Goal: Information Seeking & Learning: Learn about a topic

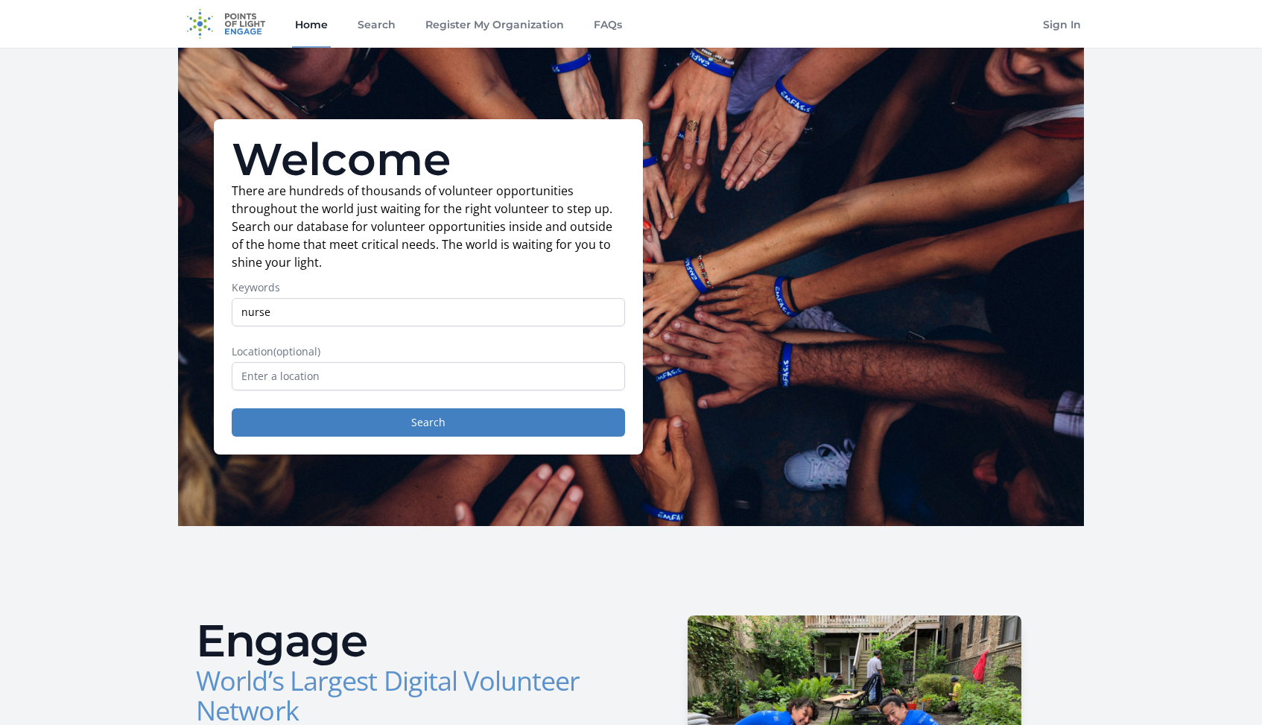
type input "nurse"
click at [363, 368] on input "text" at bounding box center [428, 376] width 393 height 28
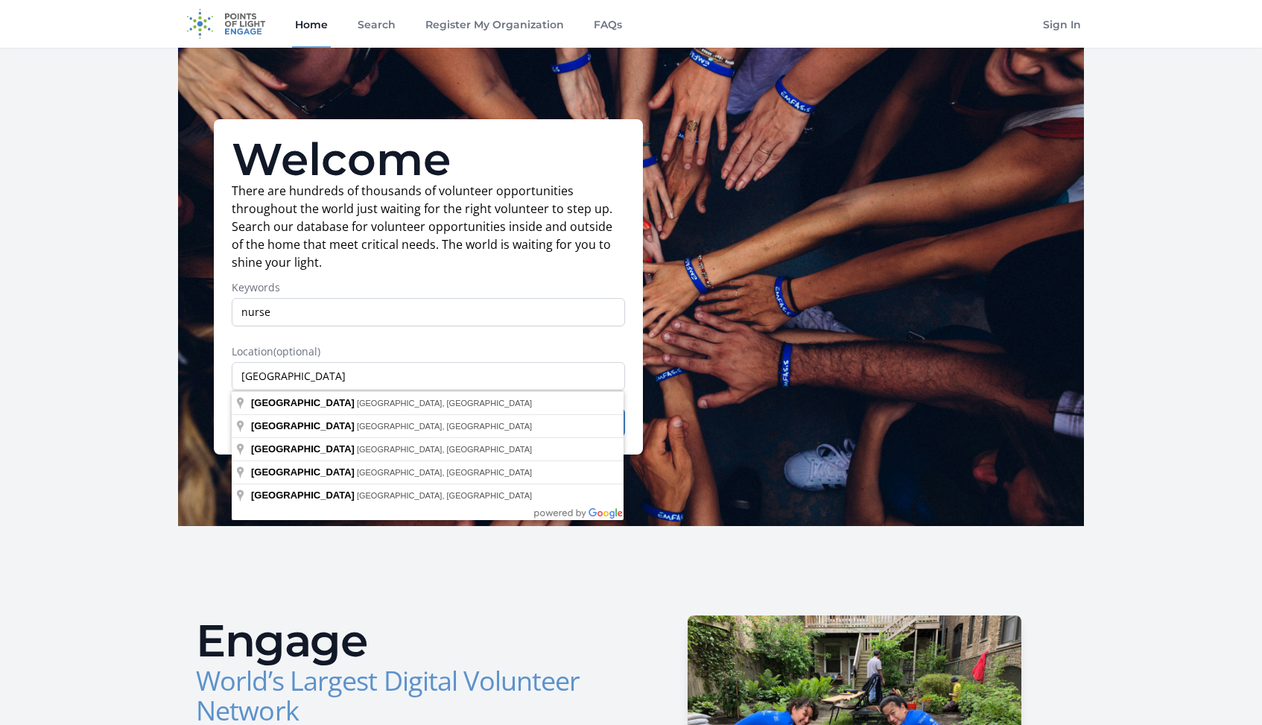
type input "[GEOGRAPHIC_DATA], [GEOGRAPHIC_DATA], [GEOGRAPHIC_DATA]"
drag, startPoint x: 363, startPoint y: 368, endPoint x: 370, endPoint y: 408, distance: 40.1
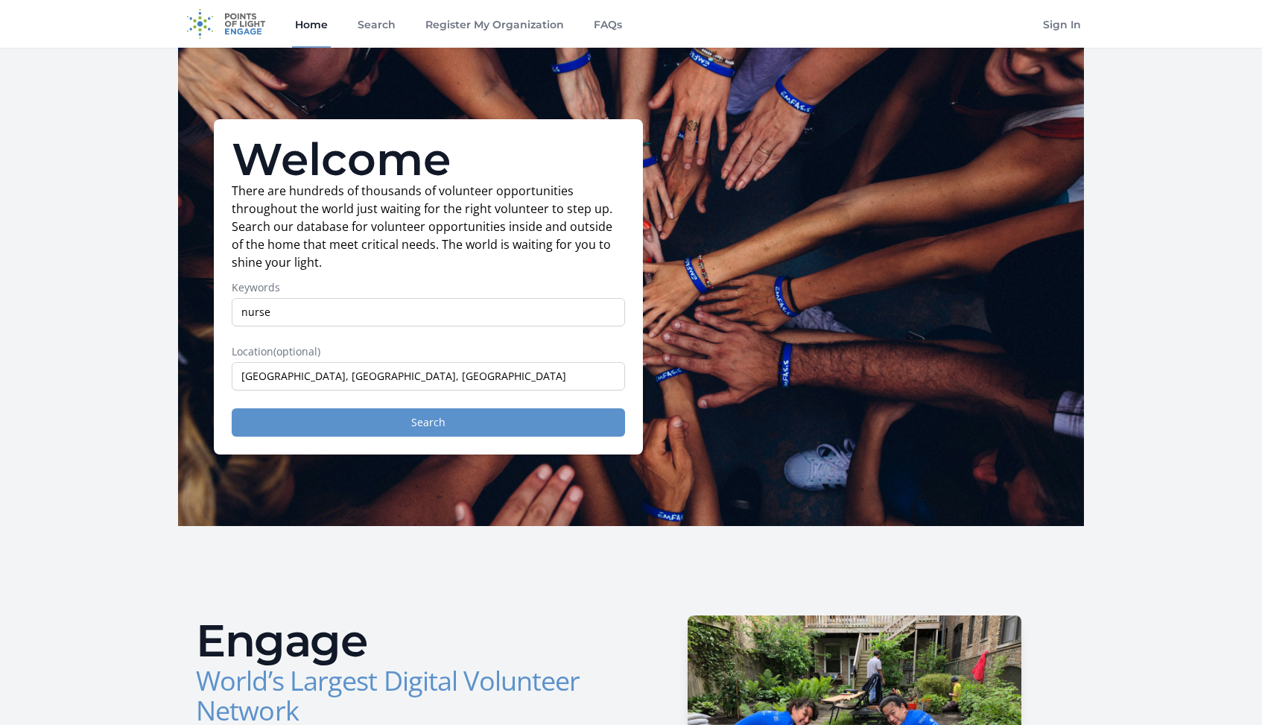
click at [384, 421] on button "Search" at bounding box center [428, 422] width 393 height 28
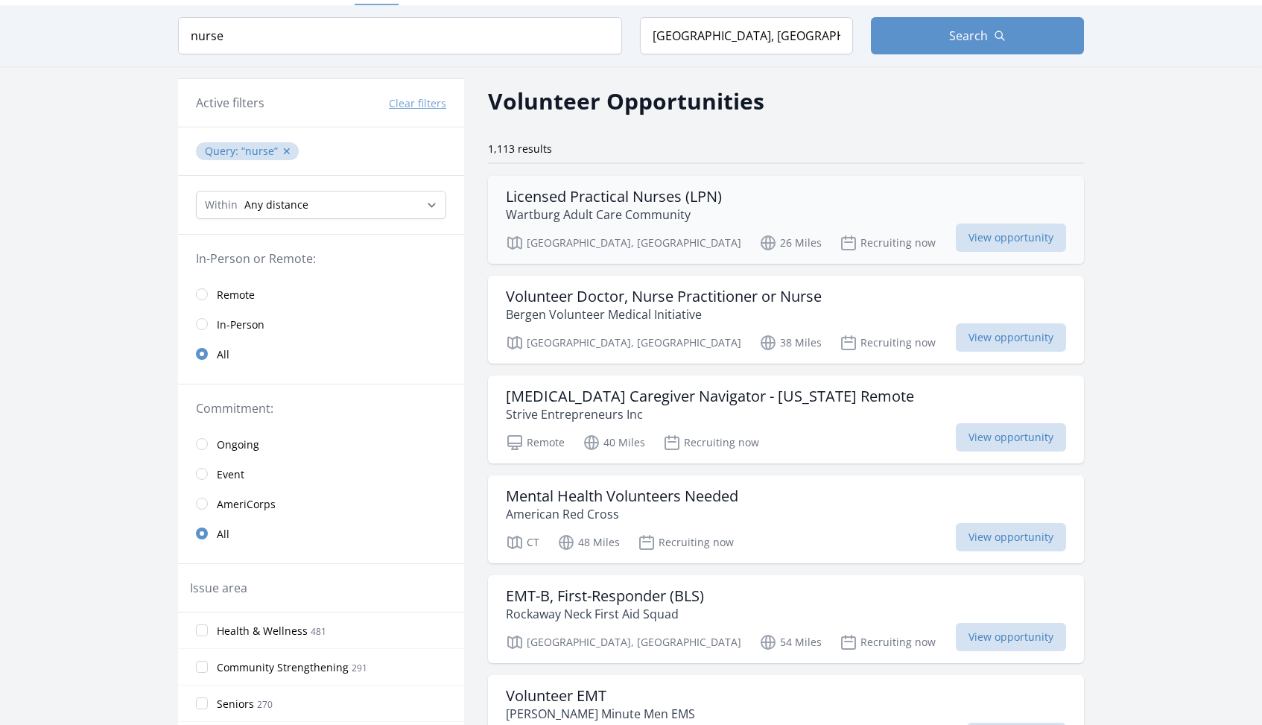
scroll to position [44, 0]
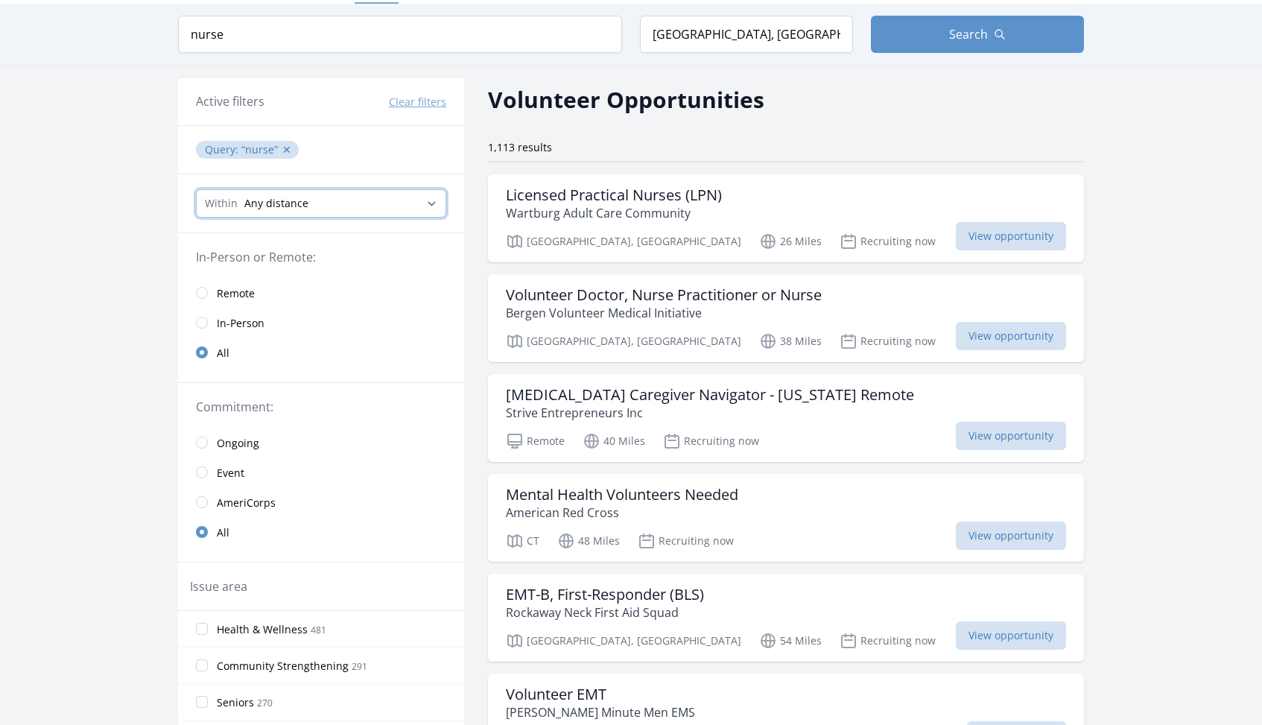
select select "8046"
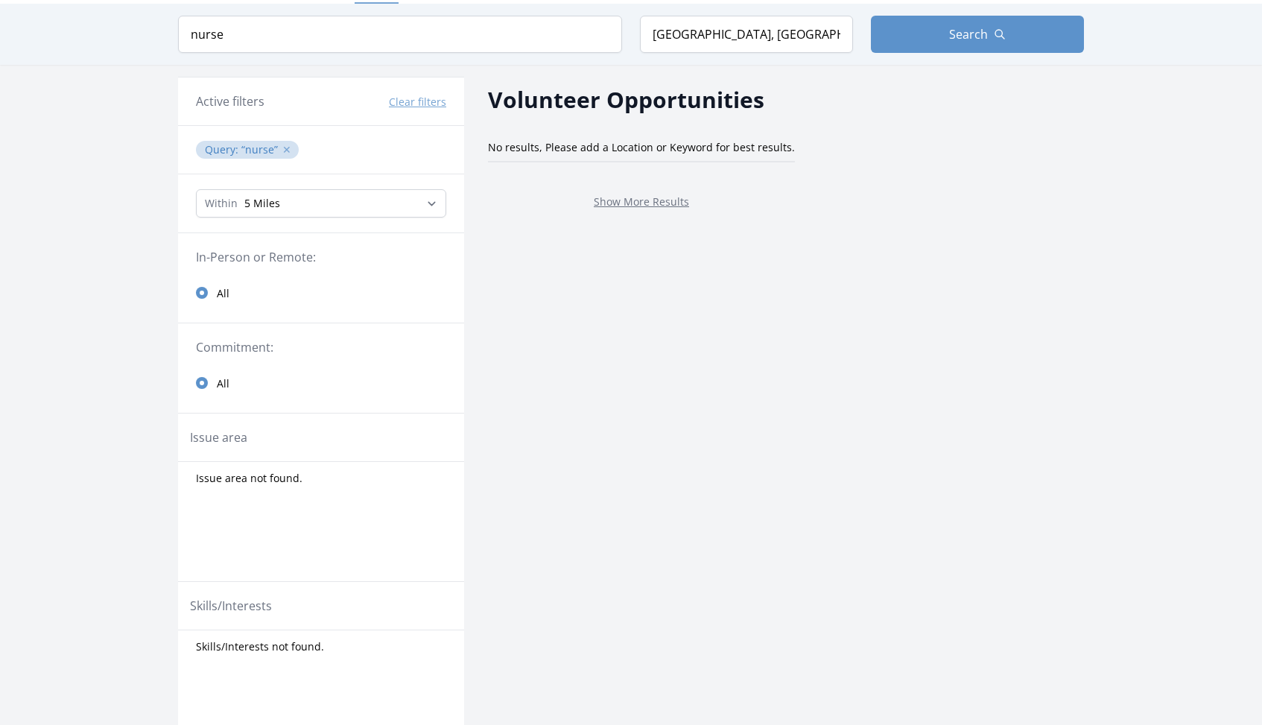
click at [284, 145] on button "✕" at bounding box center [286, 149] width 9 height 15
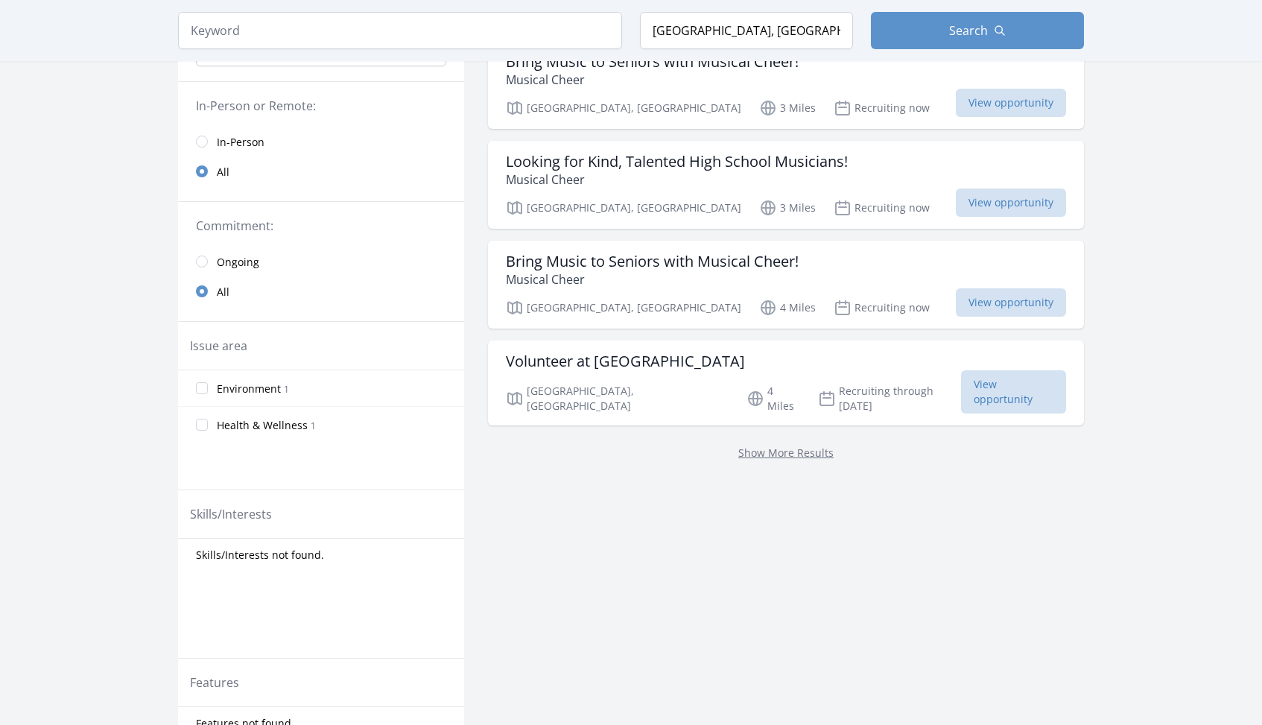
scroll to position [180, 0]
click at [961, 382] on span "View opportunity" at bounding box center [1013, 389] width 105 height 43
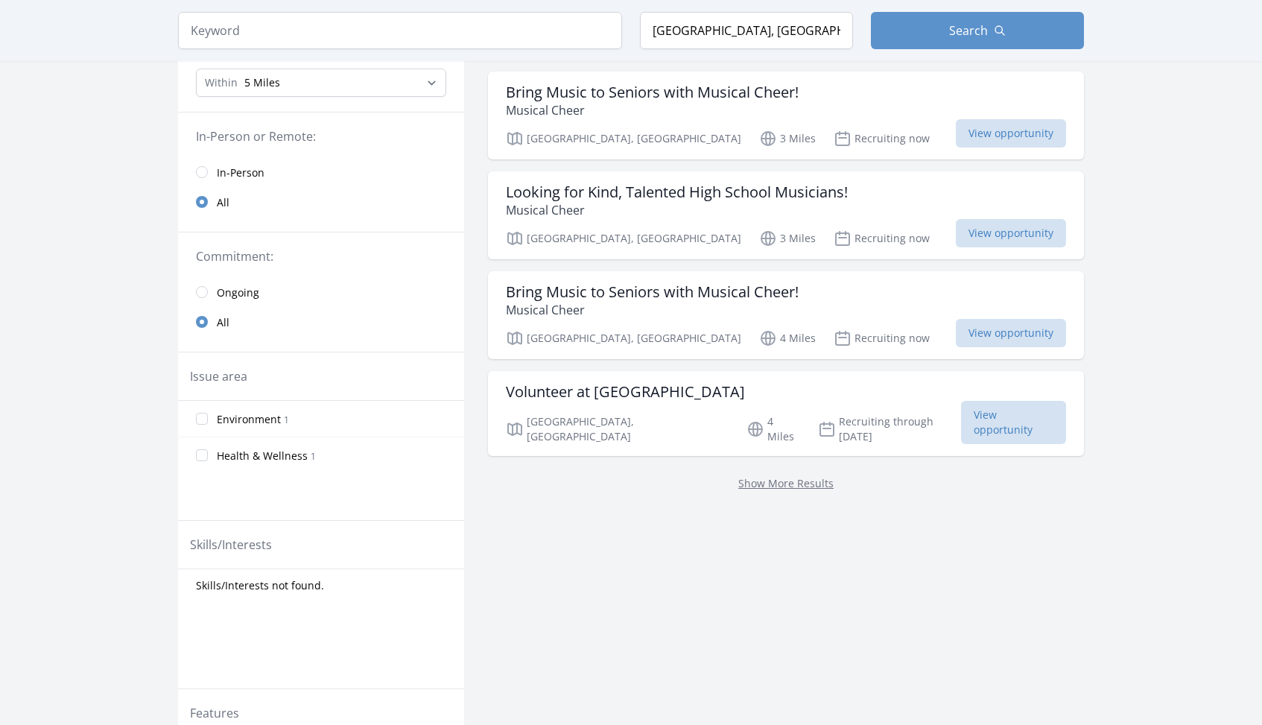
scroll to position [143, 0]
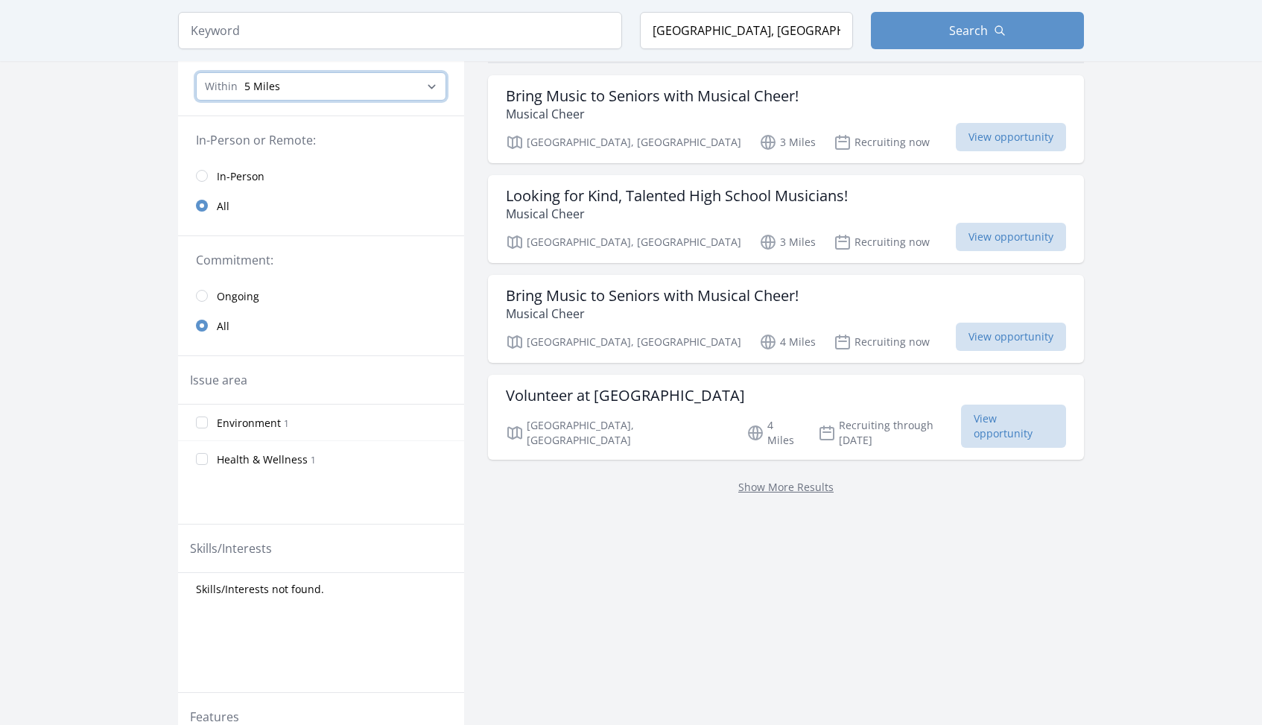
select select "32186"
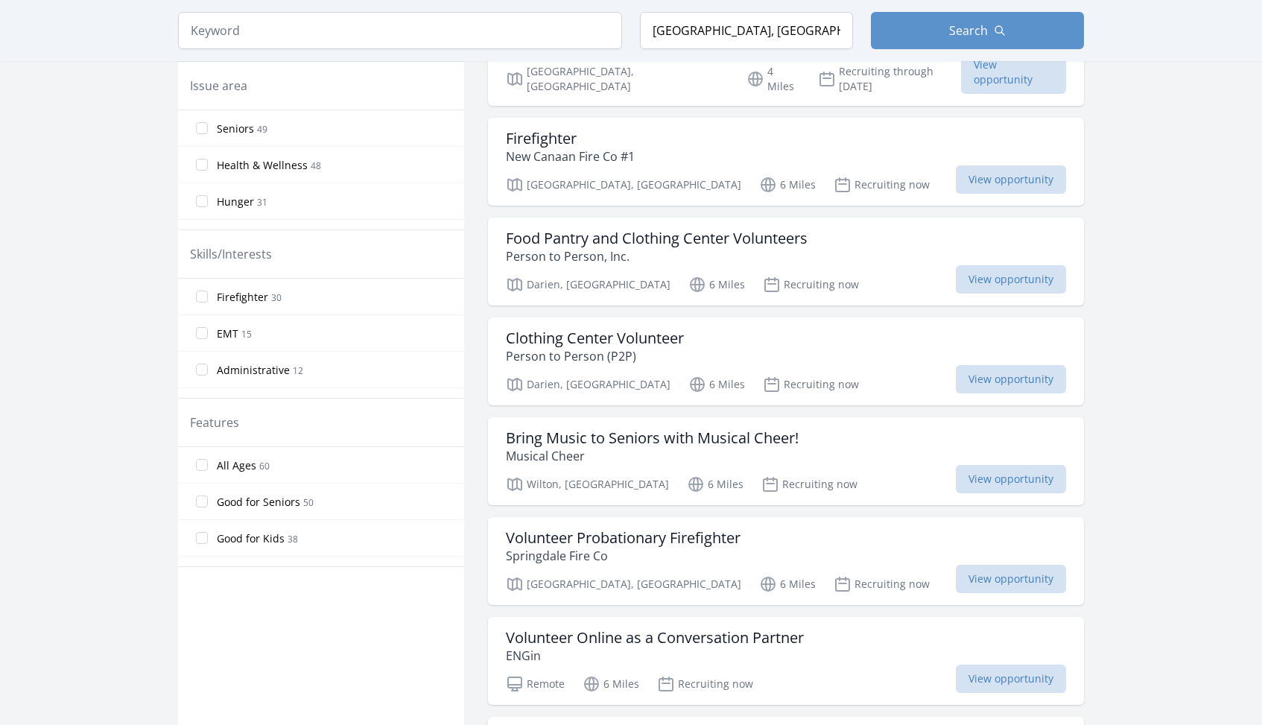
scroll to position [499, 0]
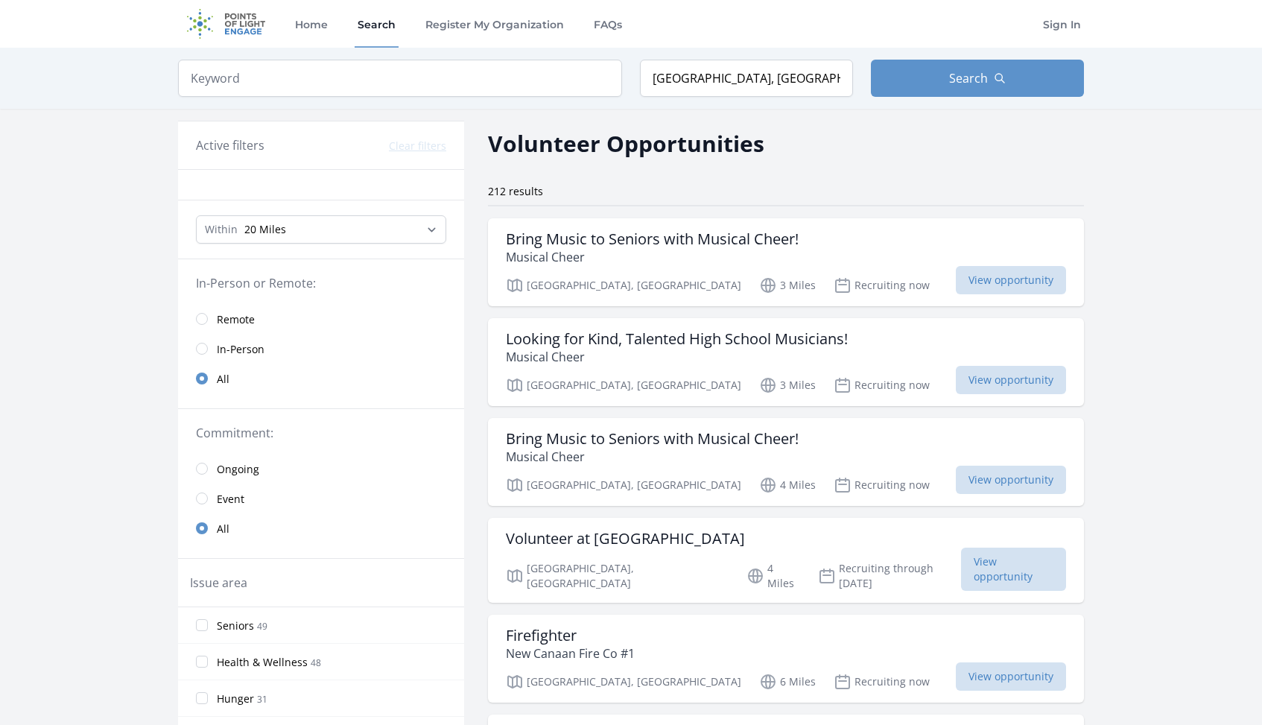
click at [249, 24] on img at bounding box center [226, 24] width 96 height 48
